Goal: Go to known website: Access a specific website the user already knows

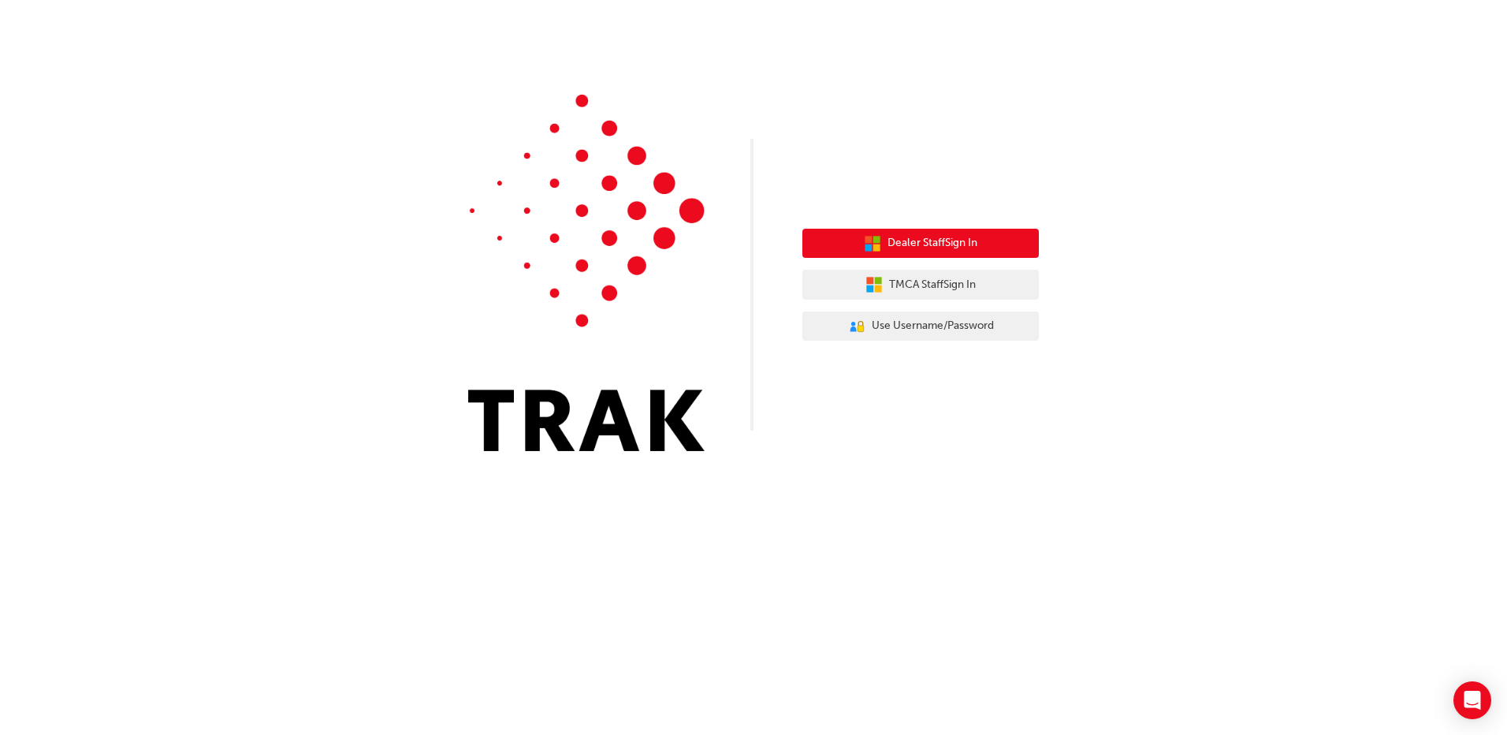
click at [941, 244] on span "Dealer Staff Sign In" at bounding box center [933, 243] width 90 height 18
